Goal: Task Accomplishment & Management: Complete application form

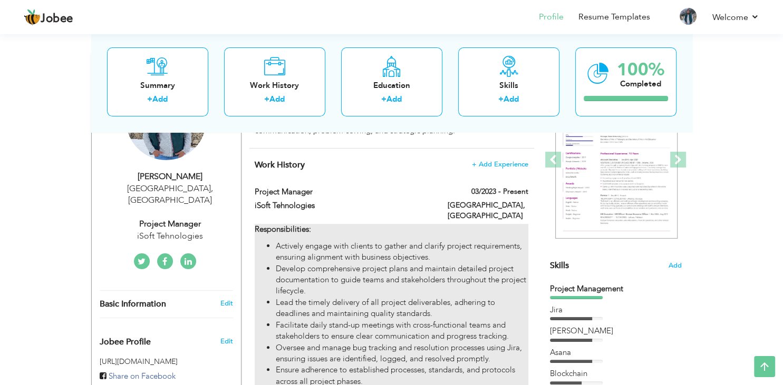
scroll to position [167, 0]
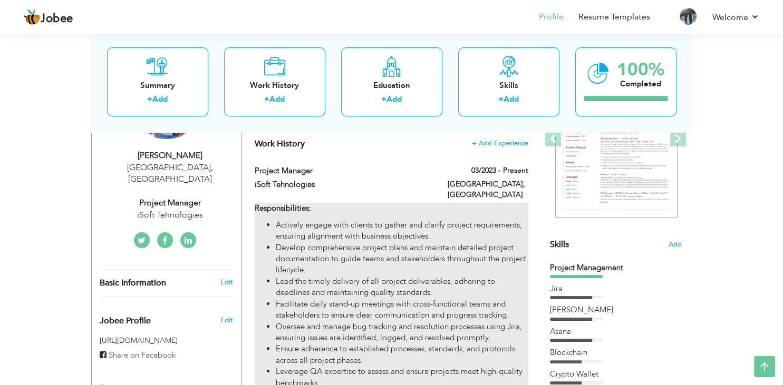
click at [337, 256] on li "Develop comprehensive project plans and maintain detailed project documentation…" at bounding box center [402, 260] width 252 height 34
type input "Project Manager"
type input "iSoft Tehnologies"
type input "03/2023"
type input "[GEOGRAPHIC_DATA]"
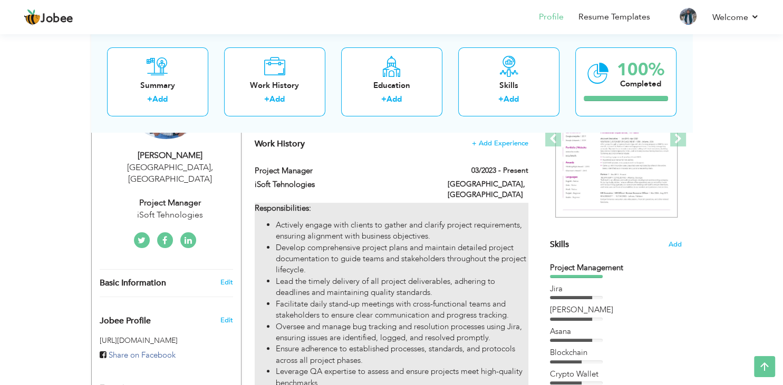
type input "[GEOGRAPHIC_DATA]"
checkbox input "true"
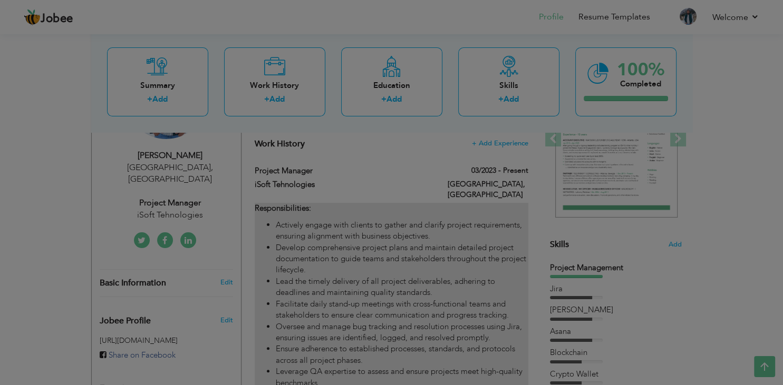
scroll to position [0, 0]
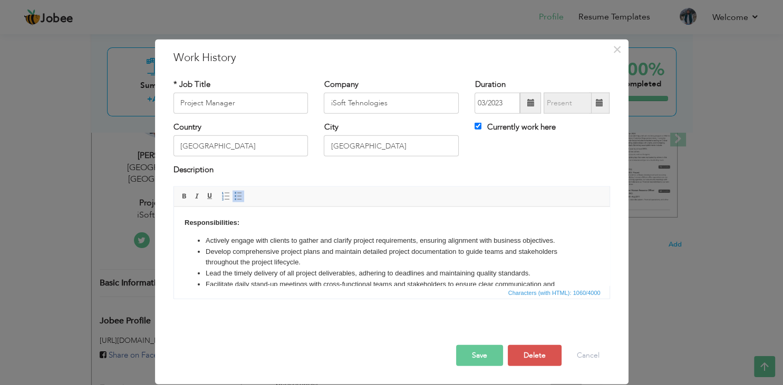
click at [217, 245] on li "Actively engage with clients to gather and clarify project requirements, ensuri…" at bounding box center [391, 240] width 372 height 11
click at [207, 241] on li "Actively engage with clients to gather and clarify project requirements, ensuri…" at bounding box center [391, 240] width 372 height 11
click at [183, 224] on html "Responsibilities: Actively engage with clients to gather and clarify project re…" at bounding box center [390, 246] width 435 height 79
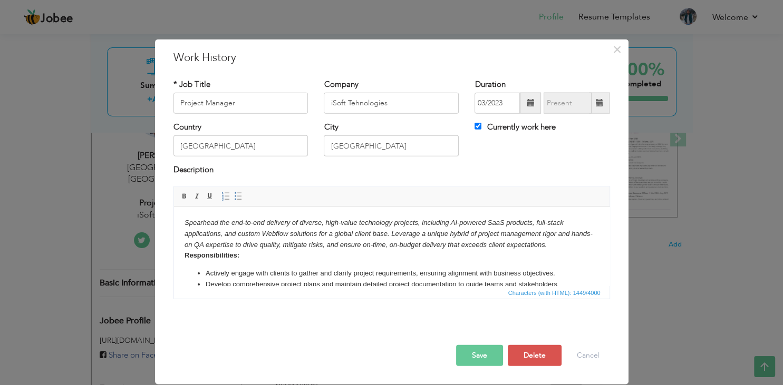
click at [183, 254] on html "Spearhead the end-to-end delivery of diverse, high-value technology projects, i…" at bounding box center [390, 246] width 435 height 79
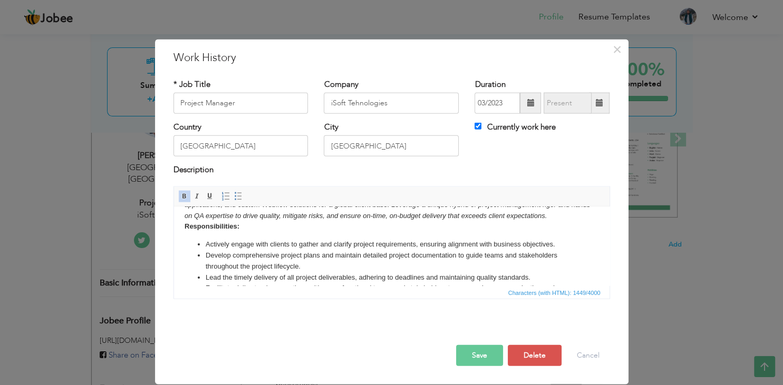
scroll to position [38, 0]
